Goal: Information Seeking & Learning: Check status

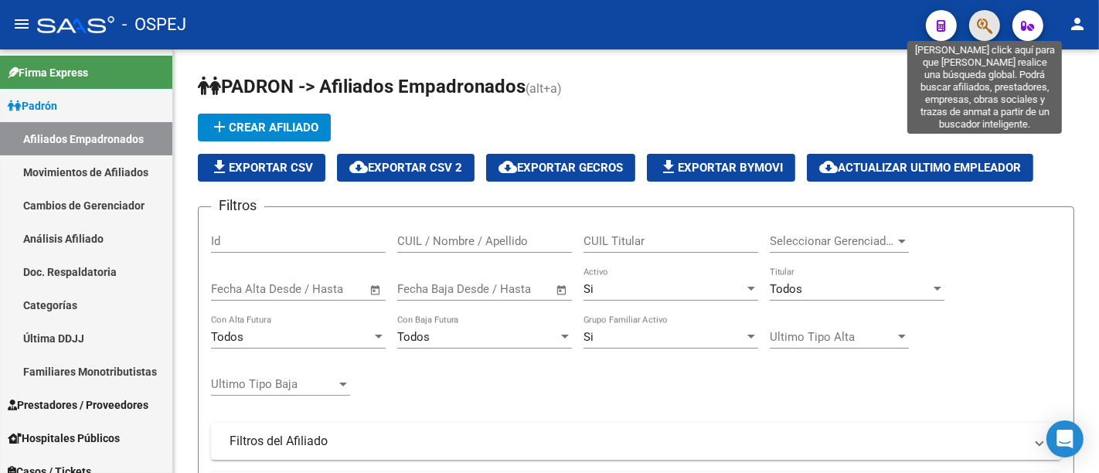
click at [980, 23] on icon "button" at bounding box center [984, 26] width 15 height 18
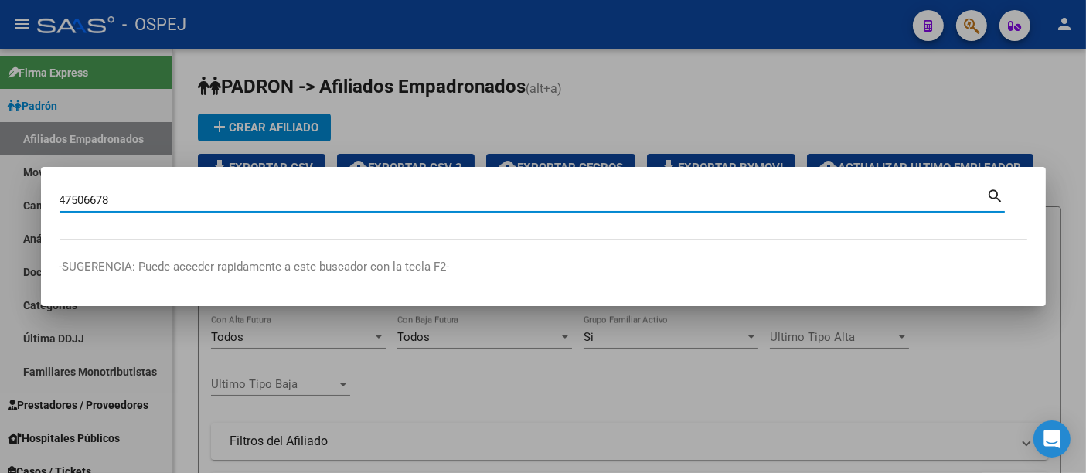
type input "47506678"
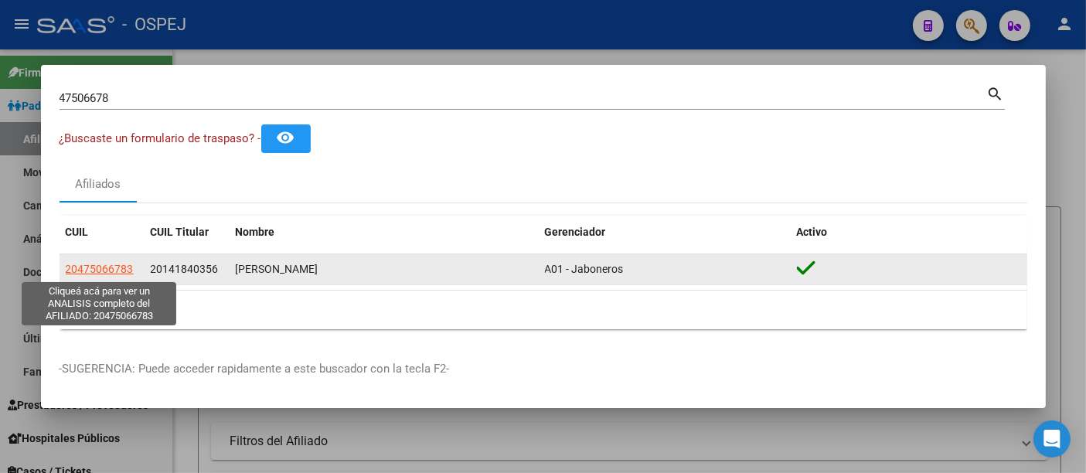
click at [101, 268] on span "20475066783" at bounding box center [100, 269] width 68 height 12
type textarea "20475066783"
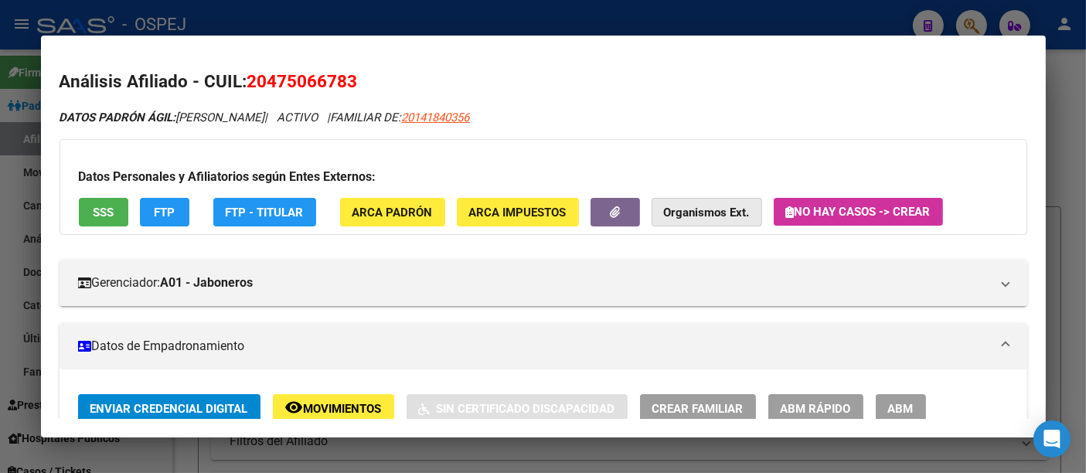
click at [704, 210] on strong "Organismos Ext." at bounding box center [707, 213] width 86 height 14
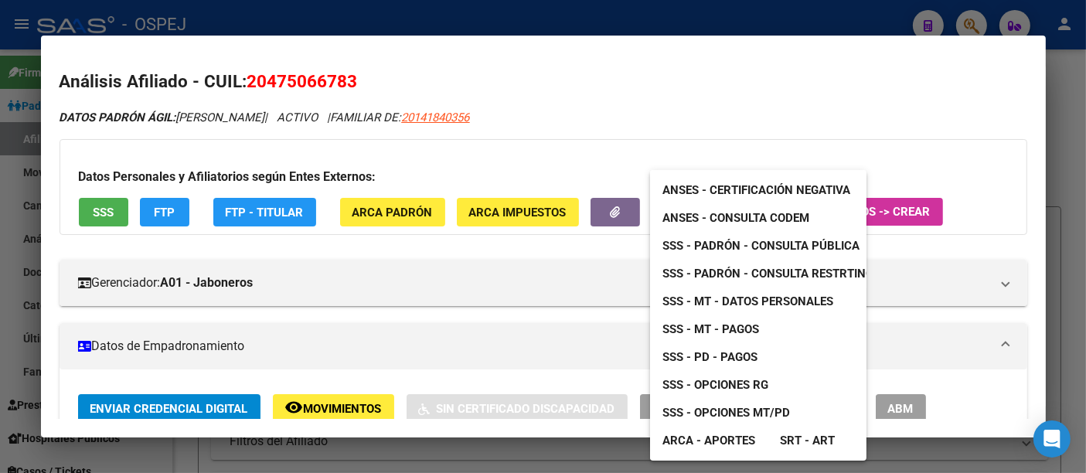
click at [715, 213] on span "ANSES - Consulta CODEM" at bounding box center [736, 218] width 147 height 14
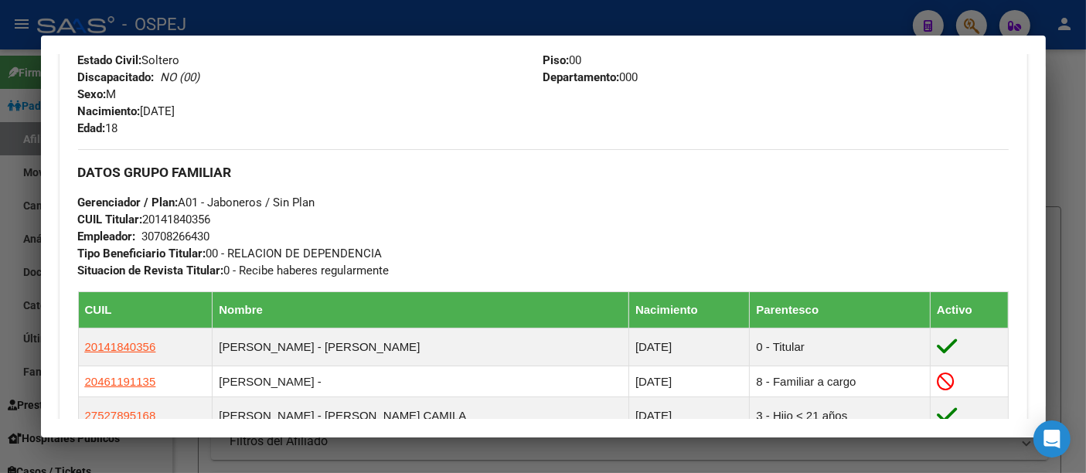
scroll to position [601, 0]
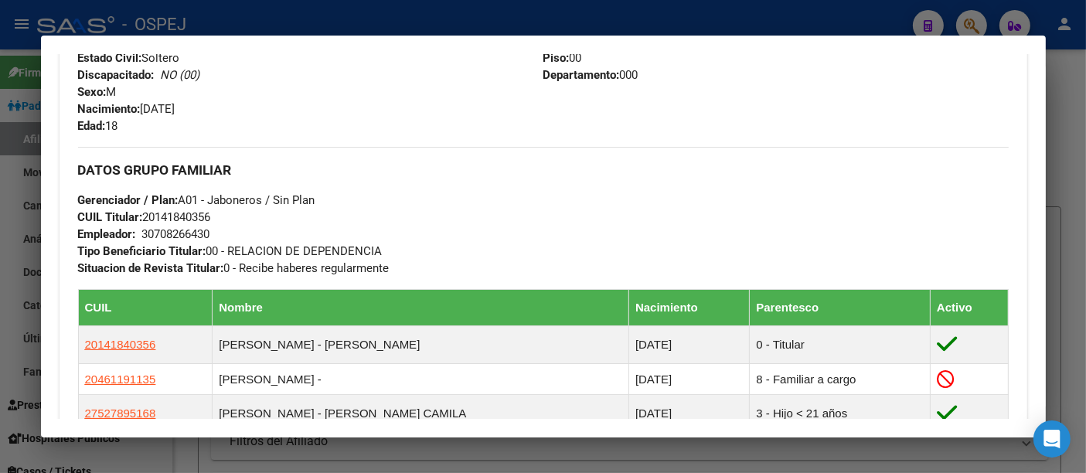
click at [186, 213] on span "CUIL Titular: 20141840356" at bounding box center [144, 217] width 133 height 14
copy span "20141840356"
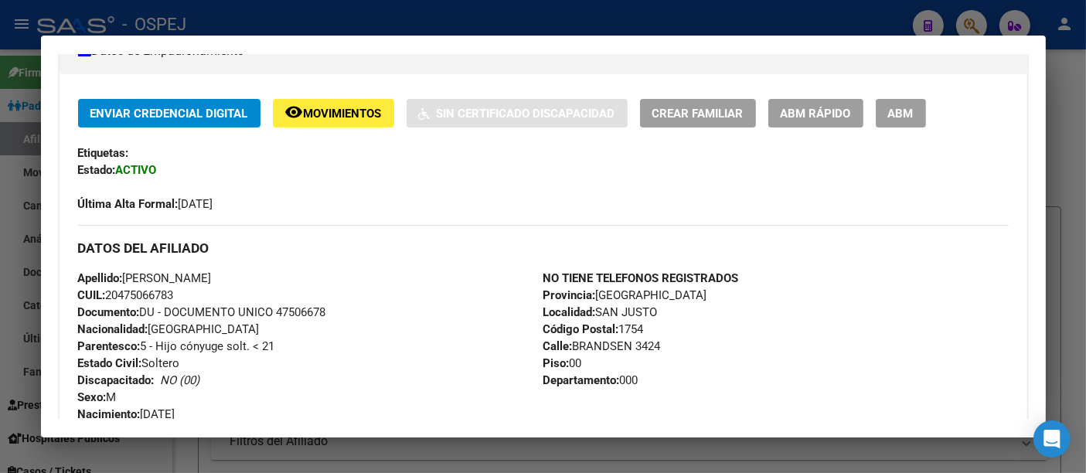
scroll to position [257, 0]
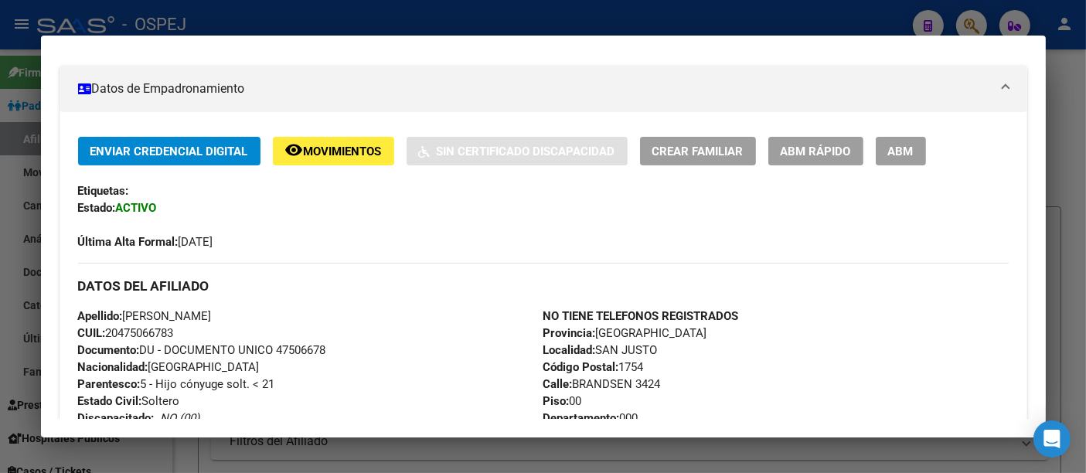
click at [462, 25] on div at bounding box center [543, 236] width 1086 height 473
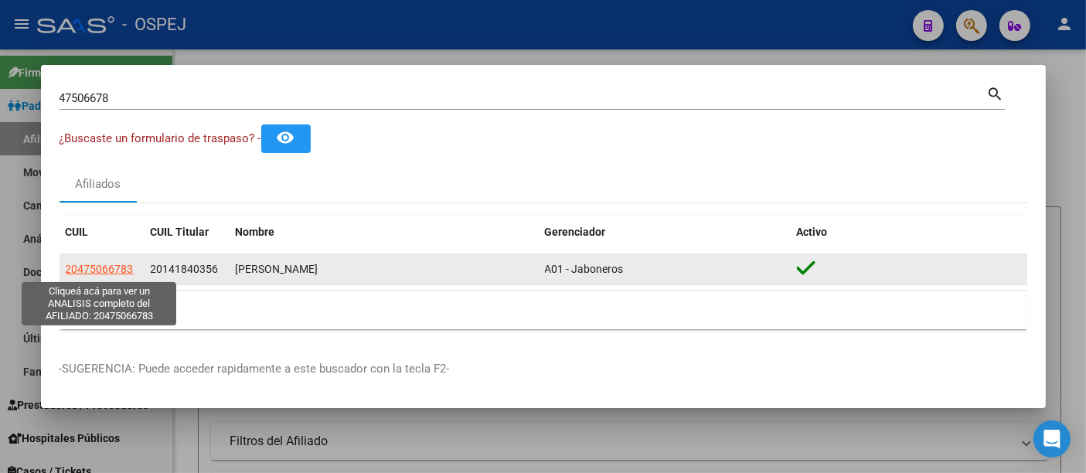
click at [112, 268] on span "20475066783" at bounding box center [100, 269] width 68 height 12
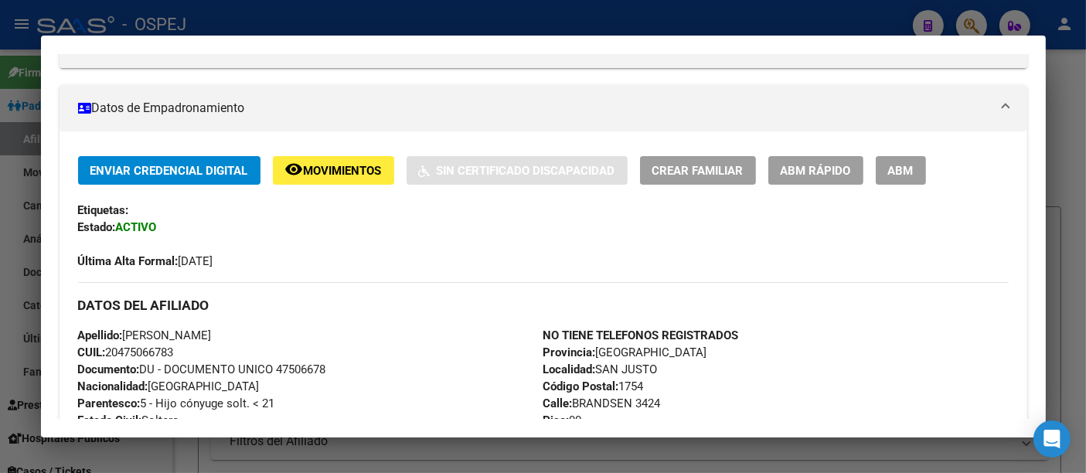
scroll to position [0, 0]
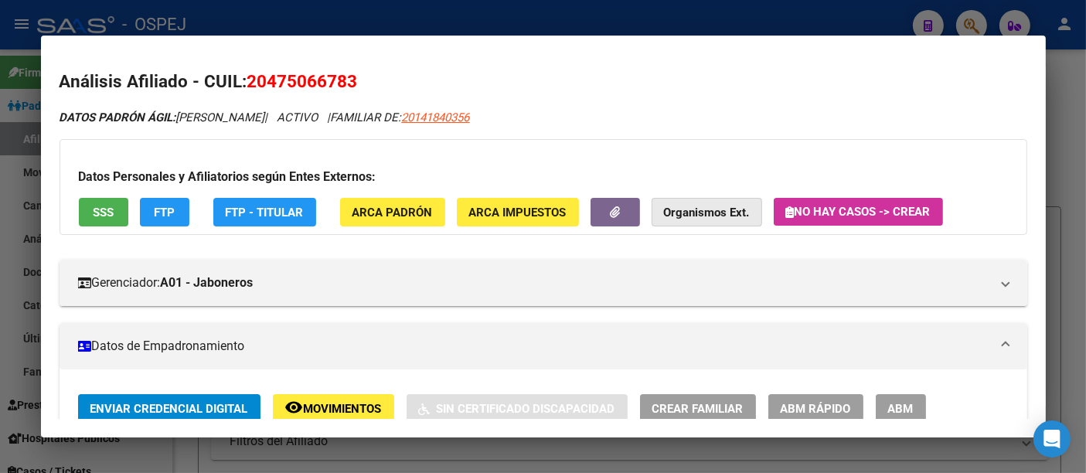
click at [693, 206] on strong "Organismos Ext." at bounding box center [707, 213] width 86 height 14
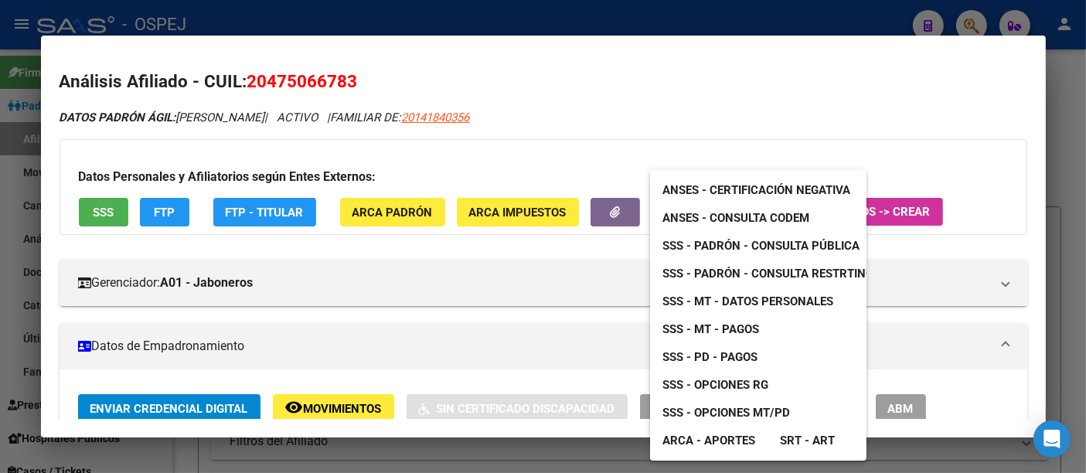
click at [738, 214] on span "ANSES - Consulta CODEM" at bounding box center [736, 218] width 147 height 14
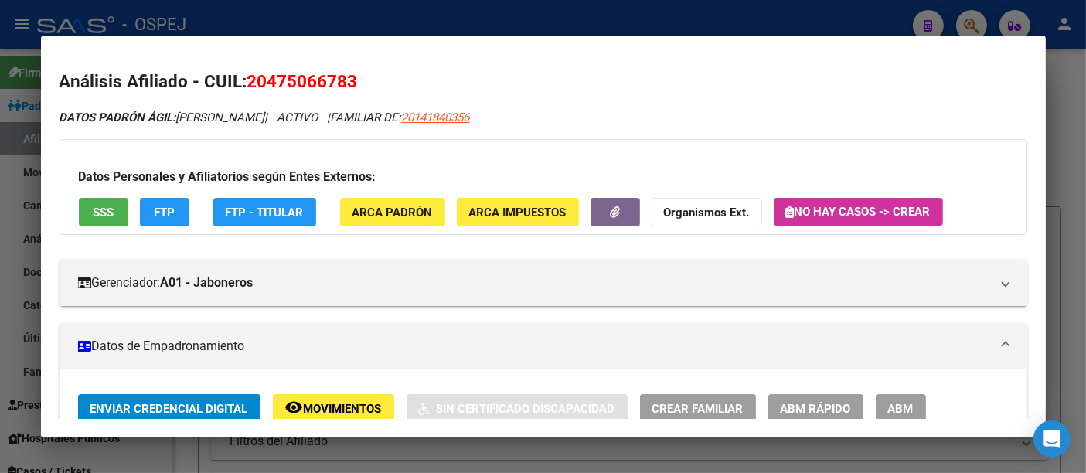
click at [450, 19] on div at bounding box center [543, 236] width 1086 height 473
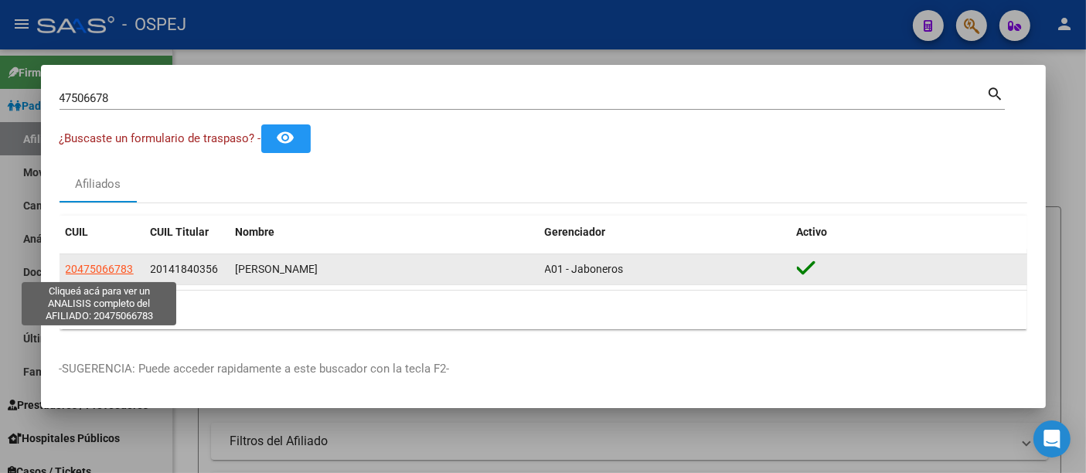
click at [96, 267] on span "20475066783" at bounding box center [100, 269] width 68 height 12
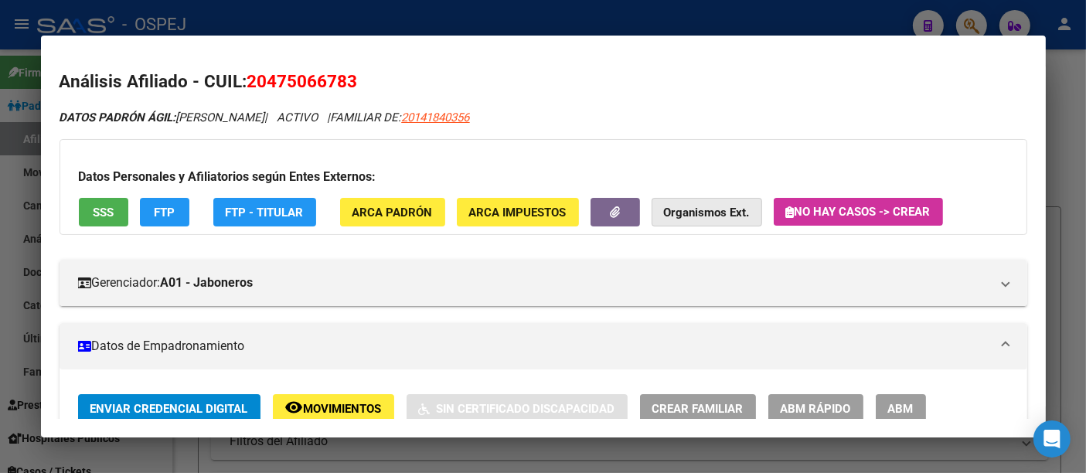
click at [709, 210] on strong "Organismos Ext." at bounding box center [707, 213] width 86 height 14
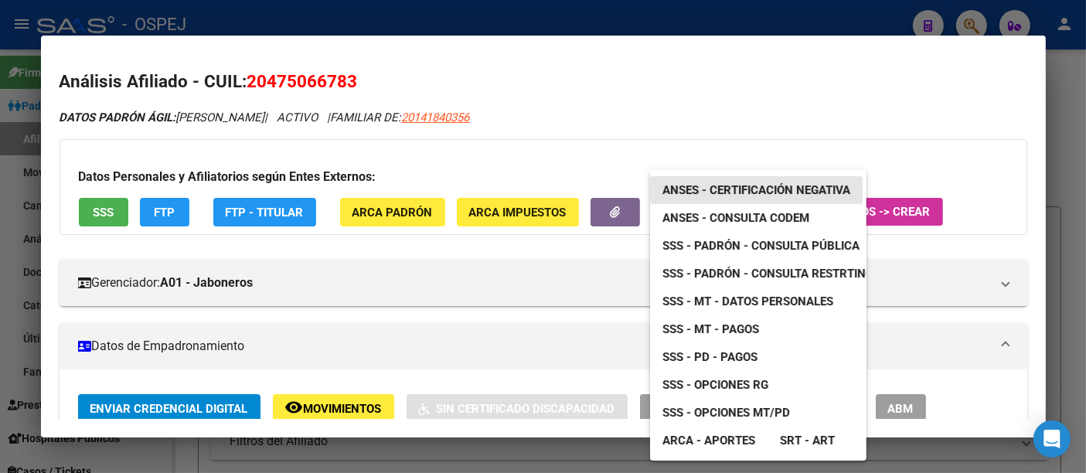
click at [742, 187] on span "ANSES - Certificación Negativa" at bounding box center [757, 190] width 188 height 14
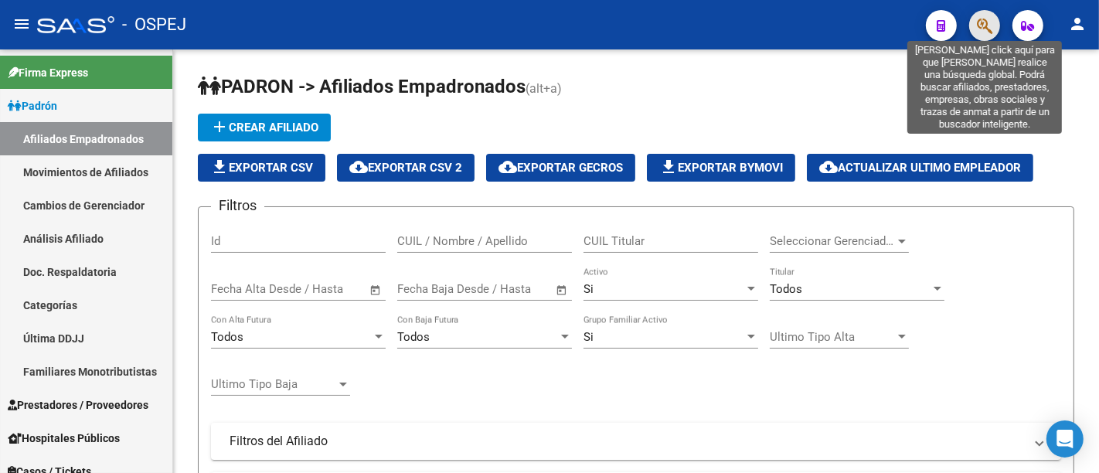
click at [983, 25] on icon "button" at bounding box center [984, 26] width 15 height 18
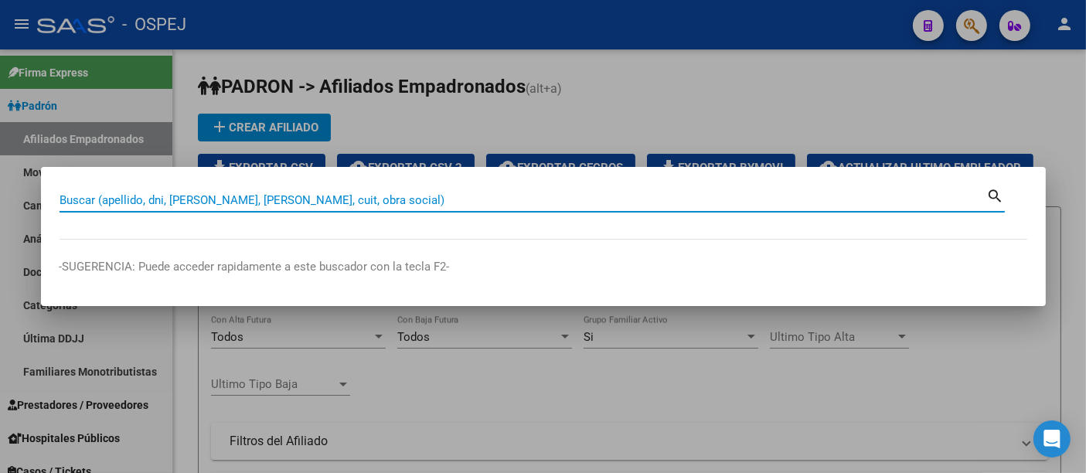
paste input "20-32199817-9"
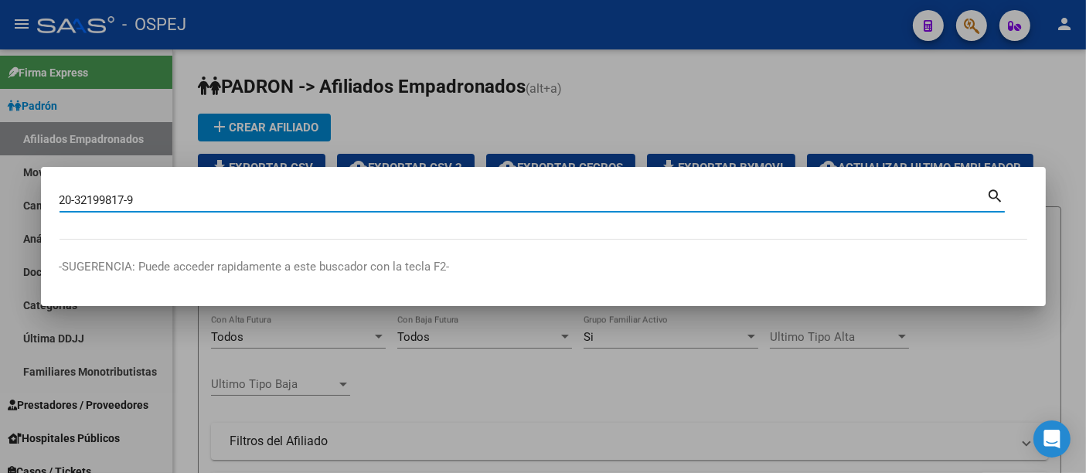
type input "20321998179"
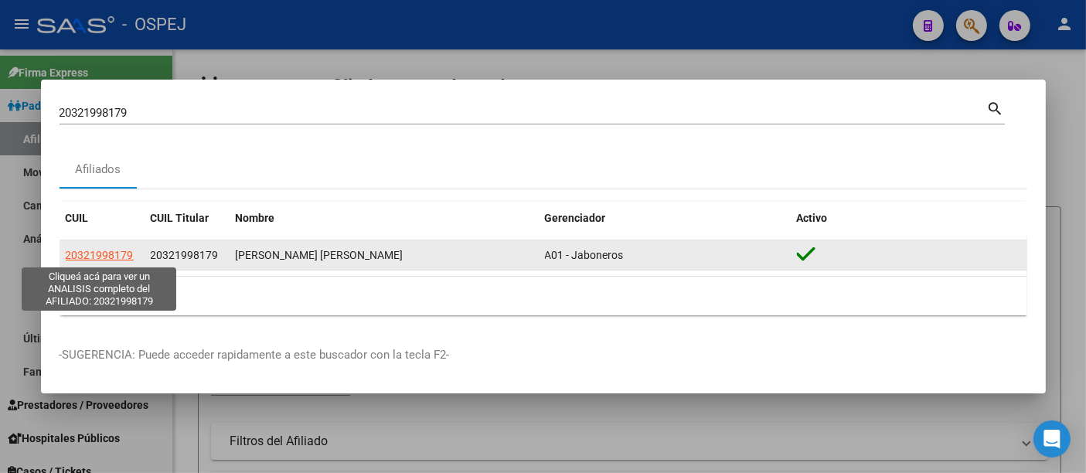
click at [96, 252] on span "20321998179" at bounding box center [100, 255] width 68 height 12
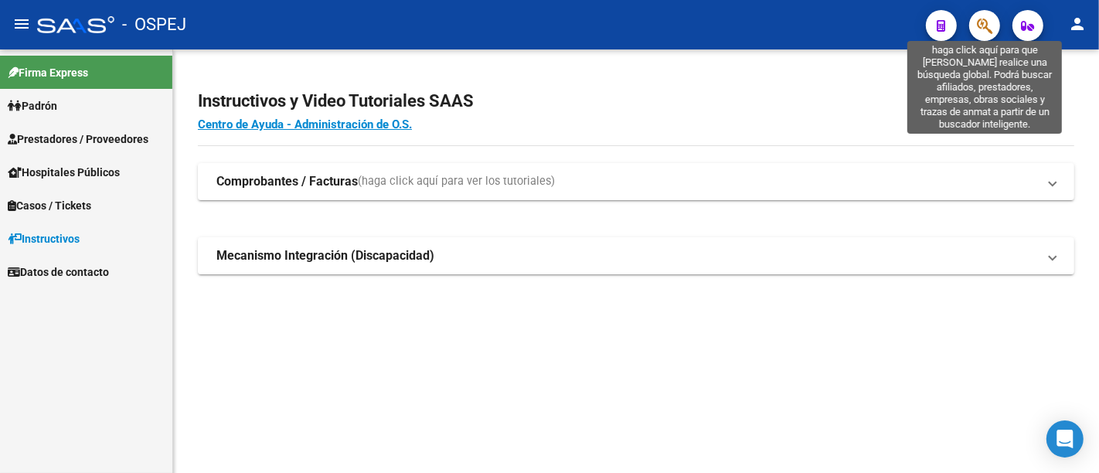
click at [980, 22] on icon "button" at bounding box center [984, 26] width 15 height 18
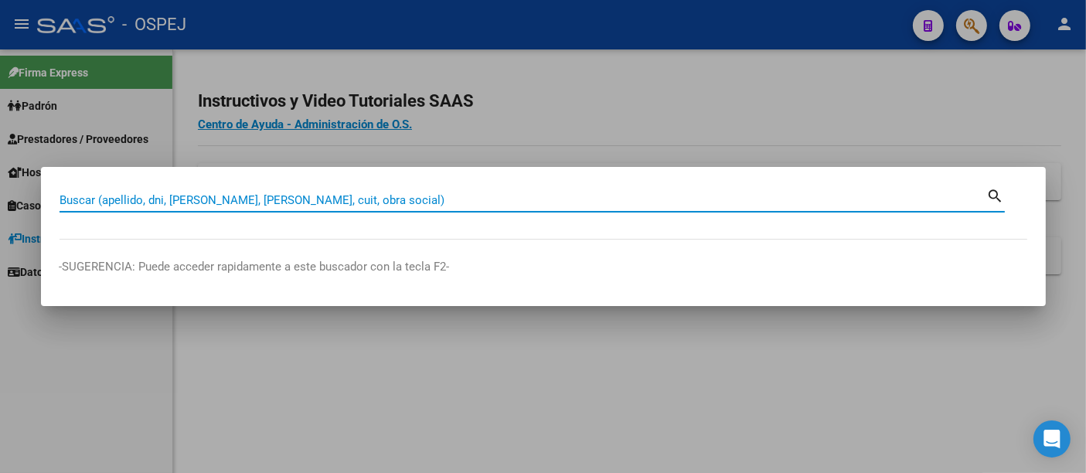
paste input "23.24375957.9"
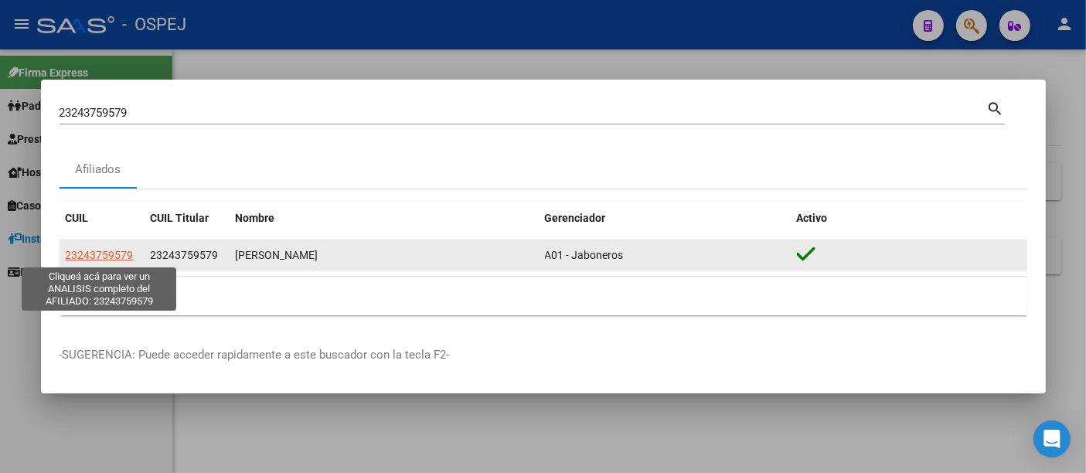
click at [115, 250] on span "23243759579" at bounding box center [100, 255] width 68 height 12
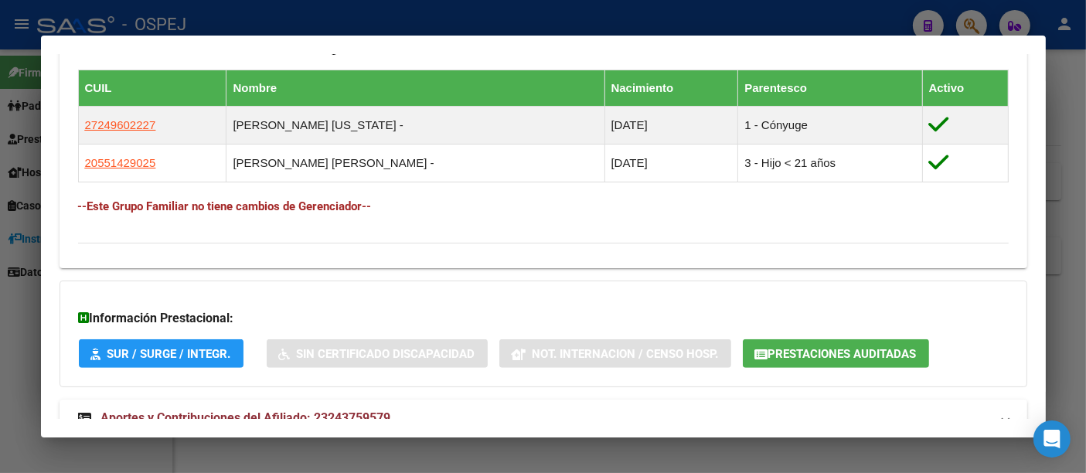
scroll to position [881, 0]
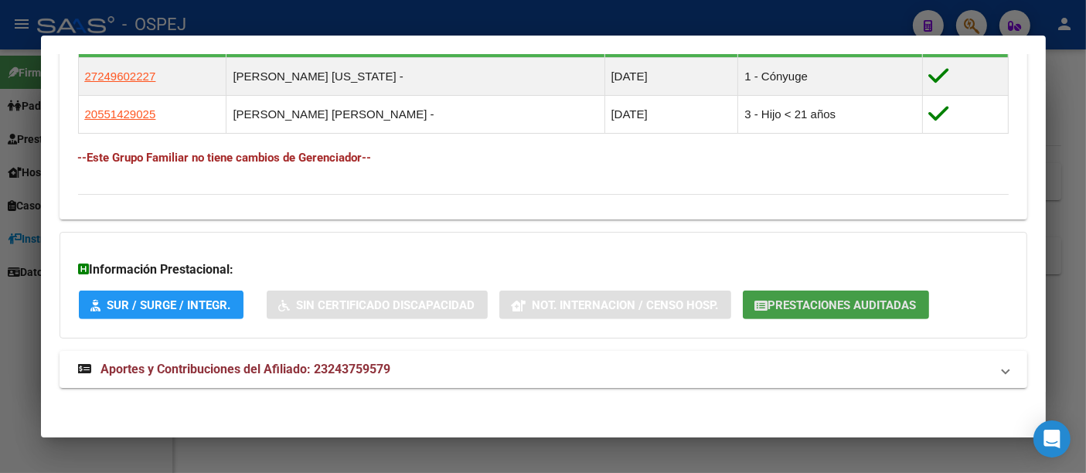
click at [809, 299] on span "Prestaciones Auditadas" at bounding box center [842, 305] width 148 height 14
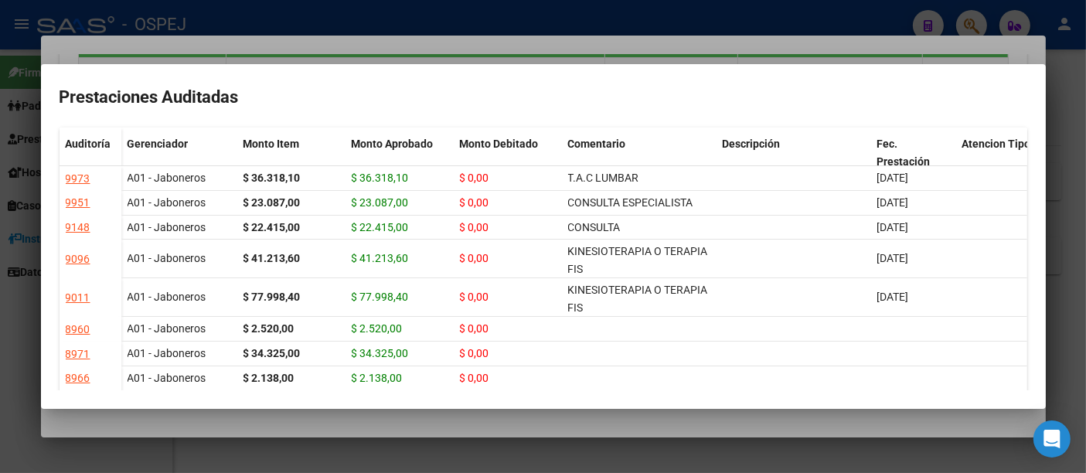
click at [475, 16] on div at bounding box center [543, 236] width 1086 height 473
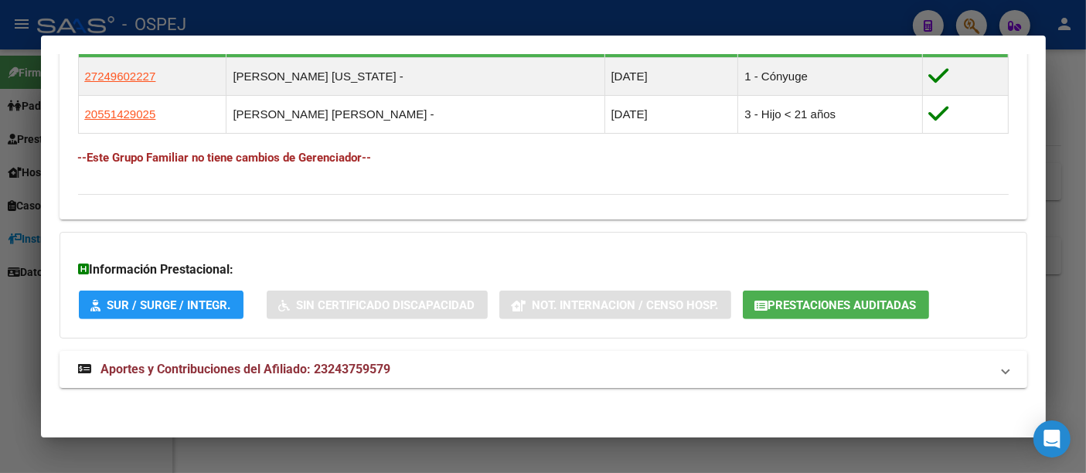
click at [399, 17] on div at bounding box center [543, 236] width 1086 height 473
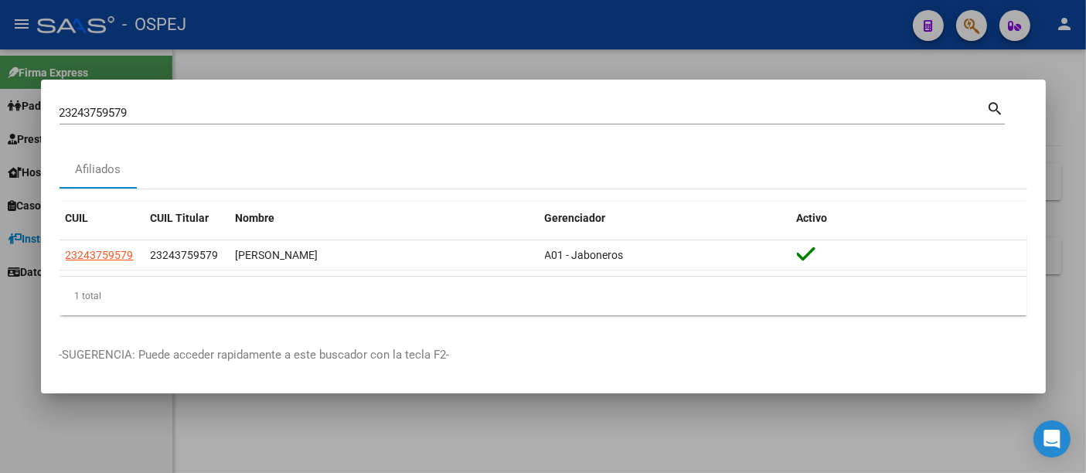
click at [346, 118] on input "23243759579" at bounding box center [524, 113] width 928 height 14
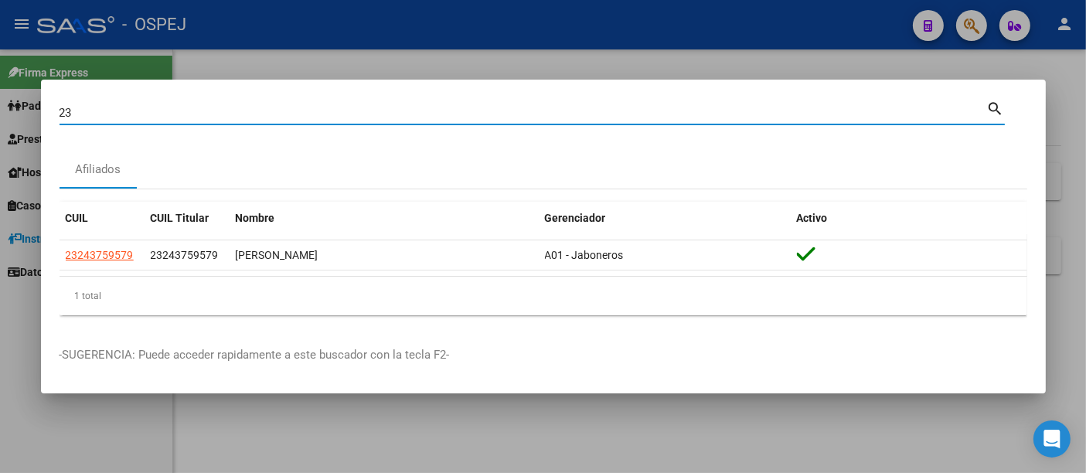
type input "2"
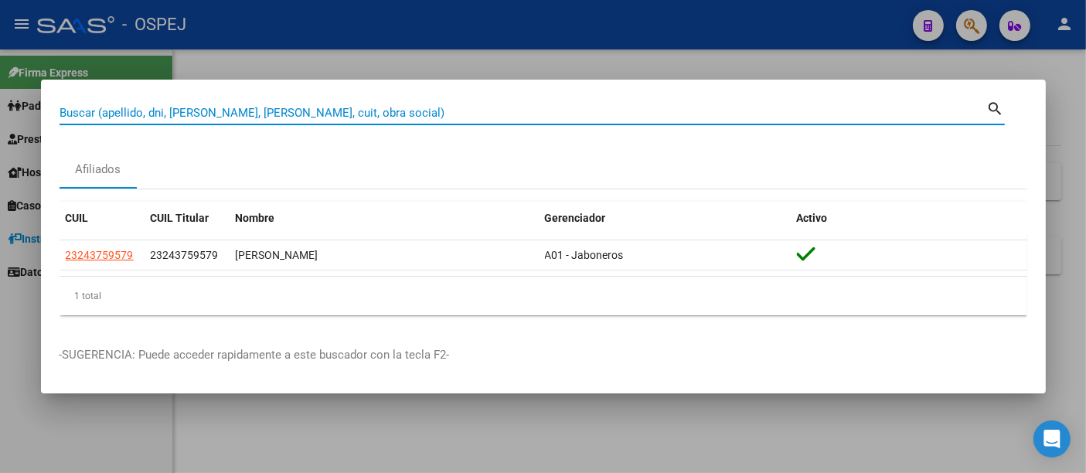
paste input "20261654939"
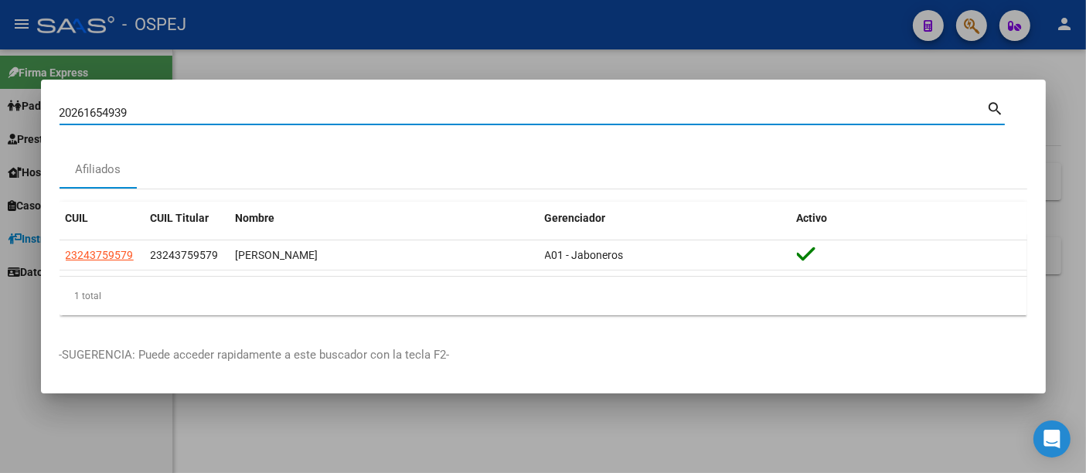
type input "20261654939"
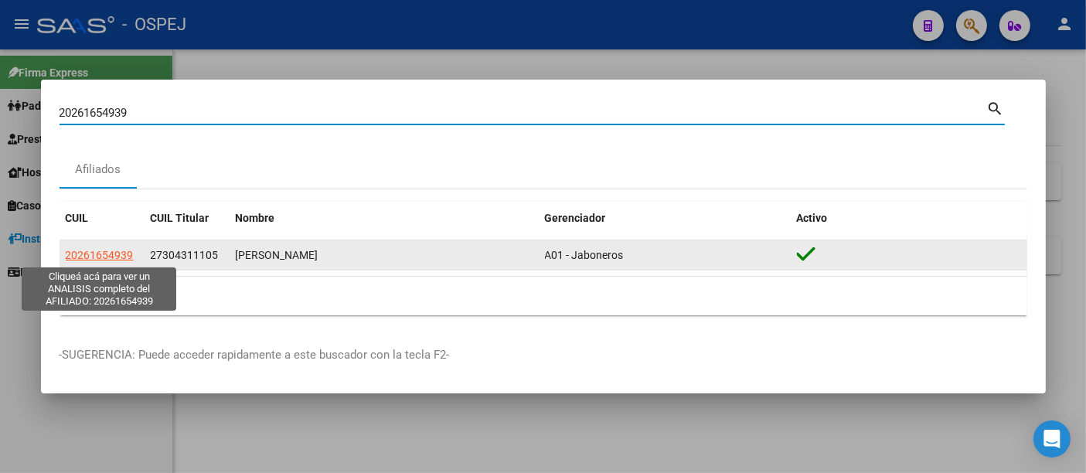
click at [96, 255] on span "20261654939" at bounding box center [100, 255] width 68 height 12
type textarea "20261654939"
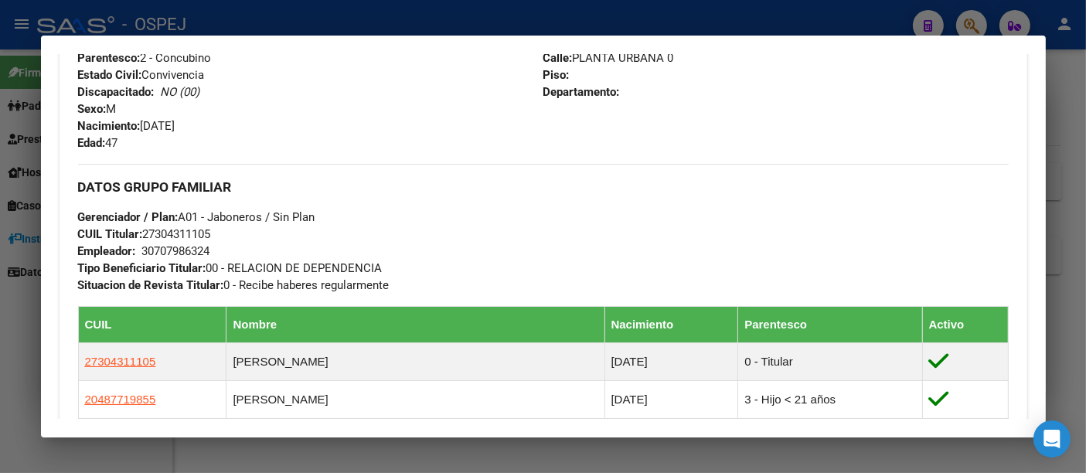
scroll to position [601, 0]
